Goal: Information Seeking & Learning: Learn about a topic

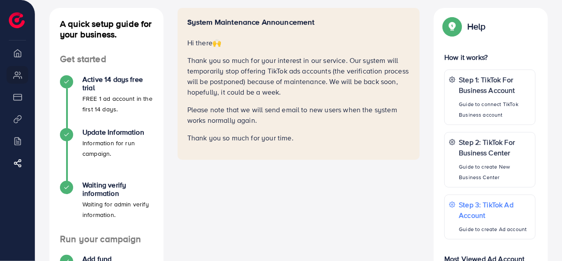
scroll to position [44, 0]
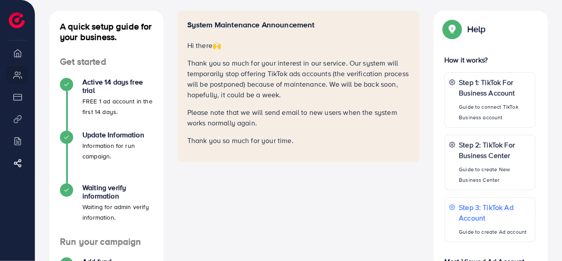
click at [339, 217] on div "System Maintenance Announcement Hi there 🙌 Thank you so much for your interest …" at bounding box center [299, 198] width 257 height 374
drag, startPoint x: 189, startPoint y: 45, endPoint x: 385, endPoint y: 130, distance: 213.7
click at [389, 132] on div "System Maintenance Announcement Hi there 🙌 Thank you so much for your interest …" at bounding box center [298, 83] width 223 height 126
copy div "Hi there 🙌 Thank you so much for your interest in our service. Our system will …"
click at [276, 190] on div "System Maintenance Announcement Hi there 🙌 Thank you so much for your interest …" at bounding box center [299, 198] width 257 height 374
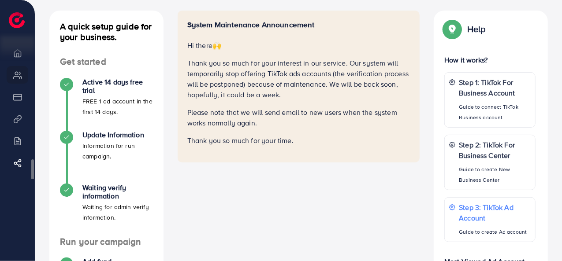
scroll to position [7, 0]
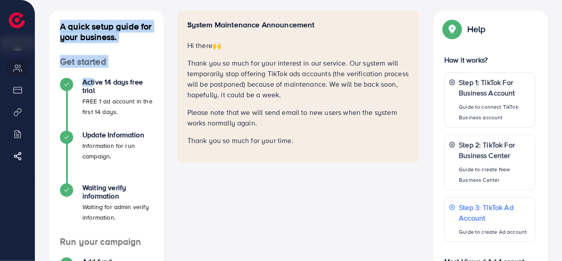
drag, startPoint x: 34, startPoint y: 60, endPoint x: 90, endPoint y: 81, distance: 59.9
click at [90, 81] on div "Get TikTok Agency Ad Account metap_pakistan_001 Help Center Contact Support Pla…" at bounding box center [281, 177] width 562 height 443
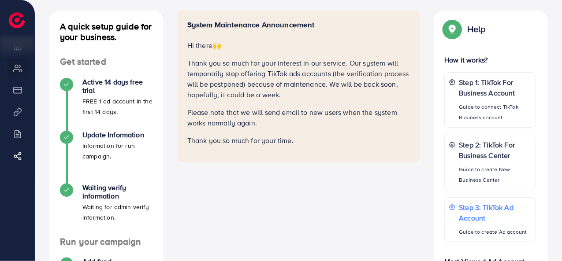
click at [237, 179] on div "System Maintenance Announcement Hi there 🙌 Thank you so much for your interest …" at bounding box center [299, 198] width 257 height 374
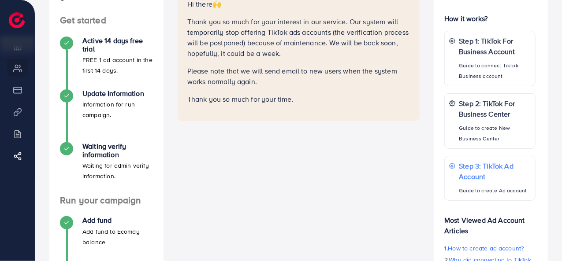
scroll to position [88, 0]
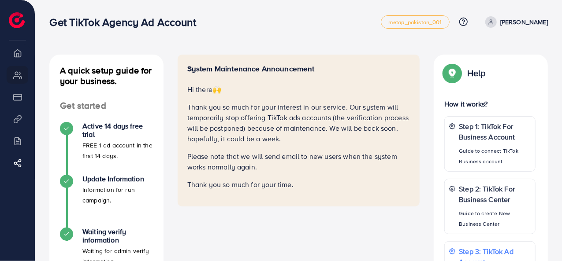
click at [236, 160] on p "Please note that we will send email to new users when the system works normally…" at bounding box center [298, 161] width 223 height 21
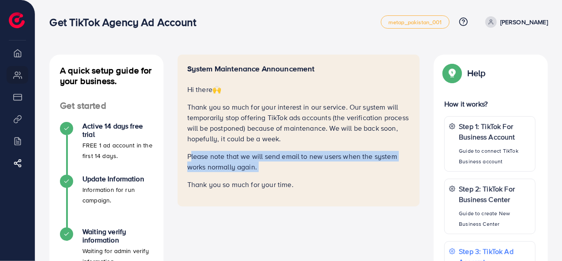
click at [236, 160] on p "Please note that we will send email to new users when the system works normally…" at bounding box center [298, 161] width 223 height 21
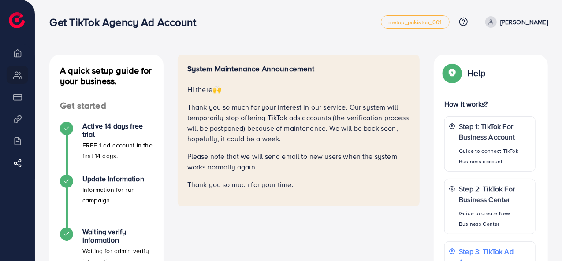
click at [214, 217] on div "System Maintenance Announcement Hi there 🙌 Thank you so much for your interest …" at bounding box center [299, 242] width 257 height 374
